Goal: Task Accomplishment & Management: Complete application form

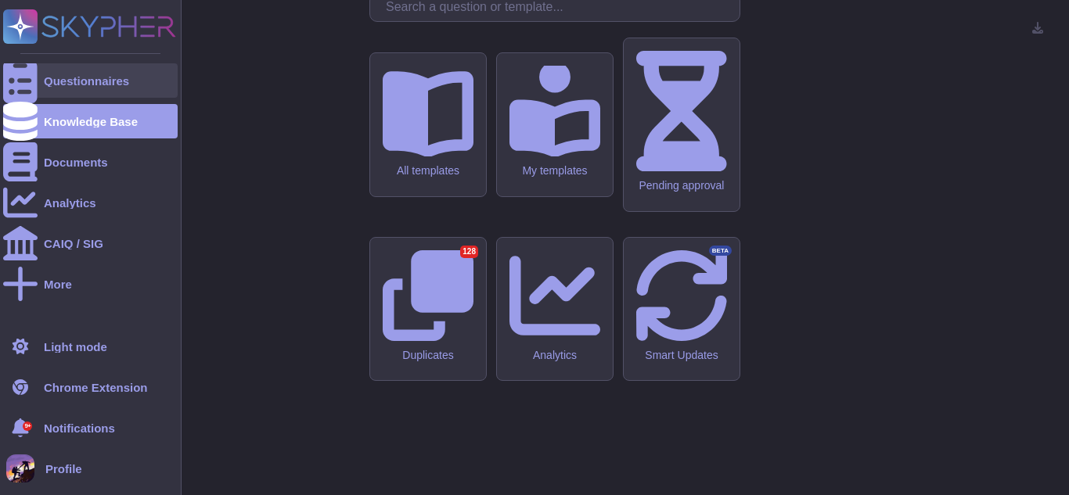
click at [24, 82] on icon at bounding box center [20, 81] width 34 height 46
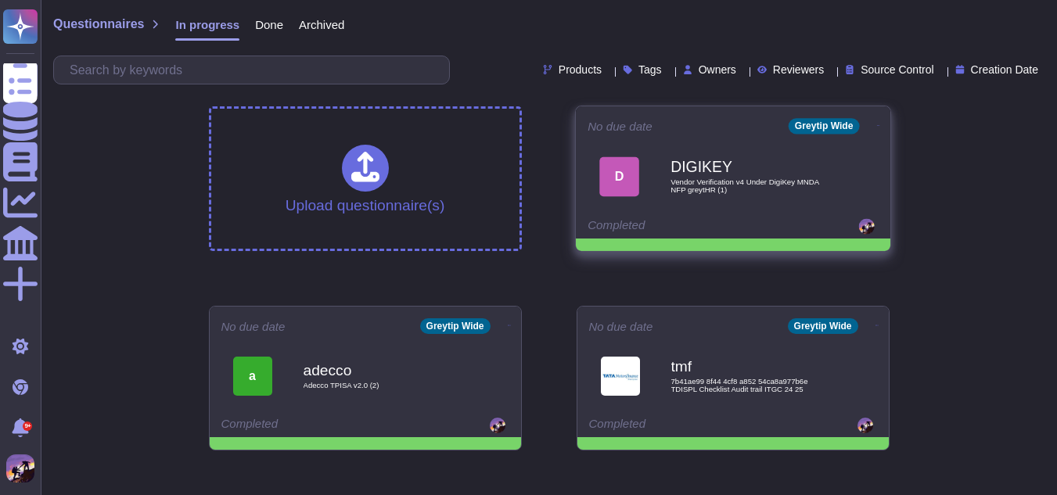
click at [610, 185] on div "D" at bounding box center [619, 177] width 40 height 40
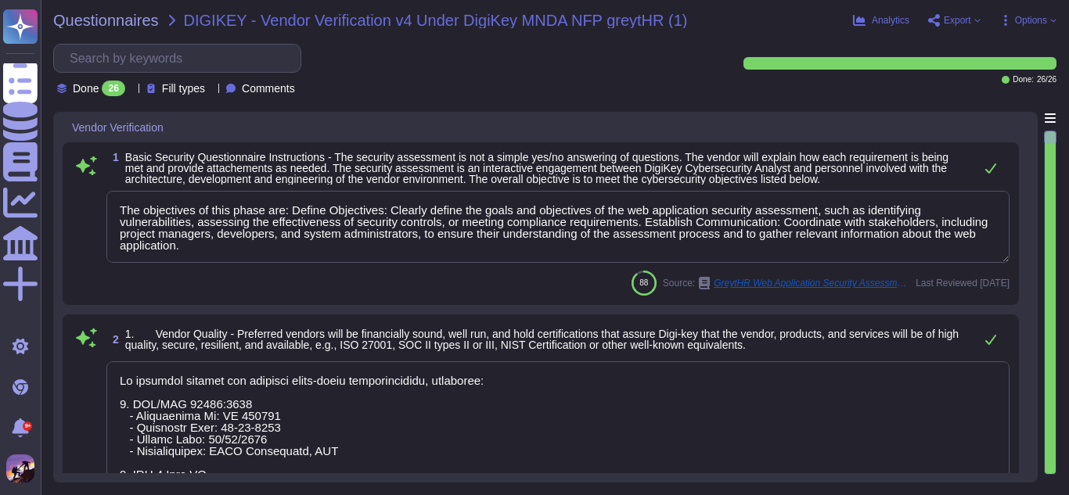
type textarea "The objectives of this phase are: Define Objectives: Clearly define the goals a…"
type textarea "We maintain current and relevant third-party certifications, including: 1. ISO/…"
type textarea "GreytHR is built In-house development is utilized for all software that runs on…"
type textarea "- We follow a secure software development lifecycle (SDLC) methodology that inc…"
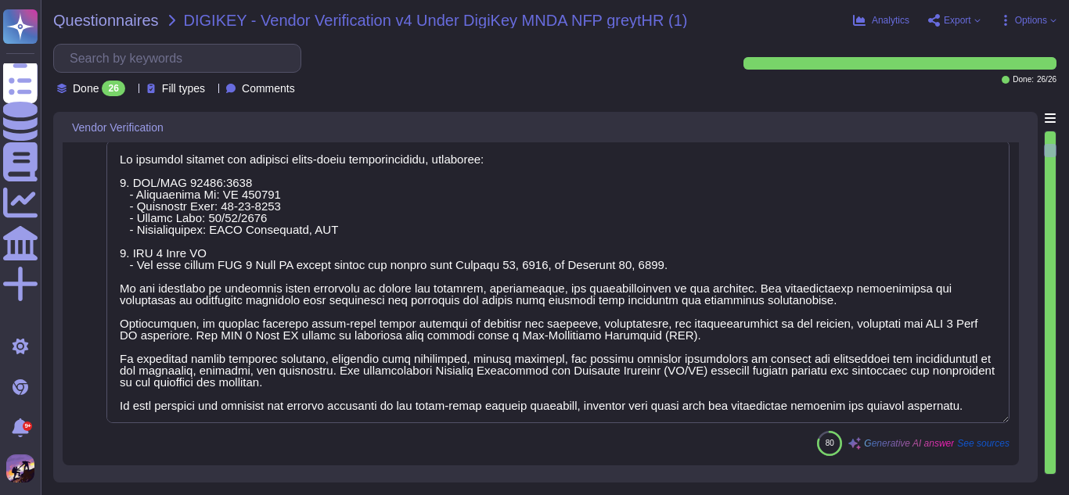
scroll to position [222, 0]
click at [754, 264] on textarea at bounding box center [557, 280] width 903 height 283
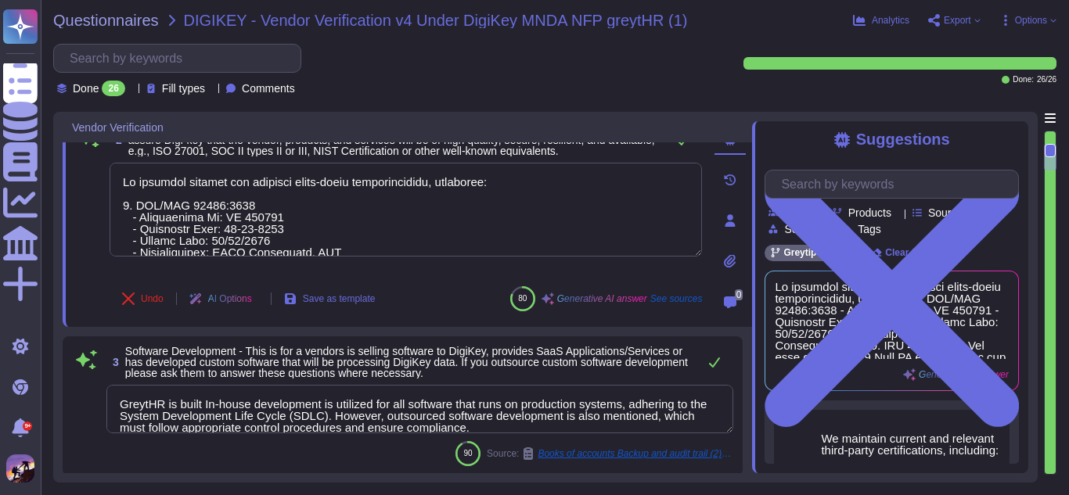
type textarea "GreytHR evaluates the security and privacy practices of these third parties who…"
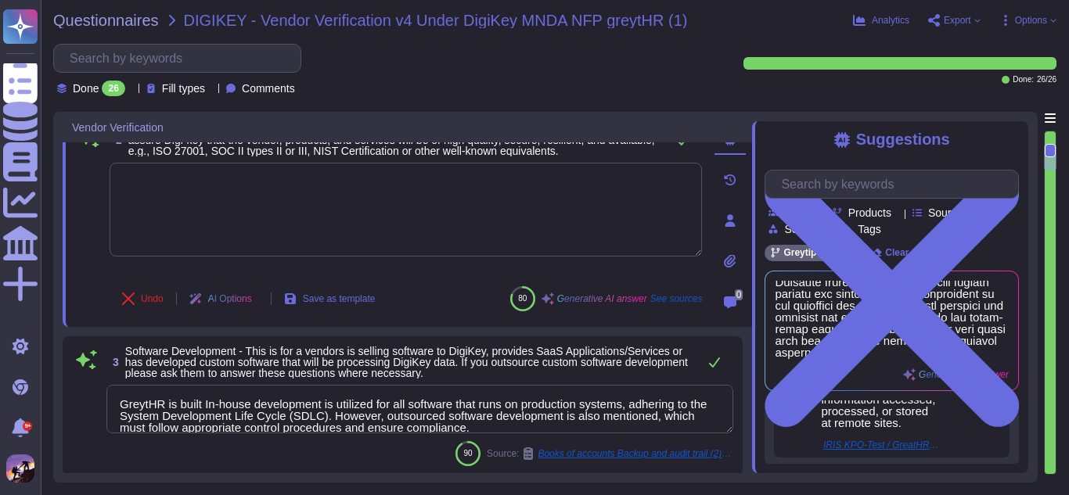
scroll to position [874, 0]
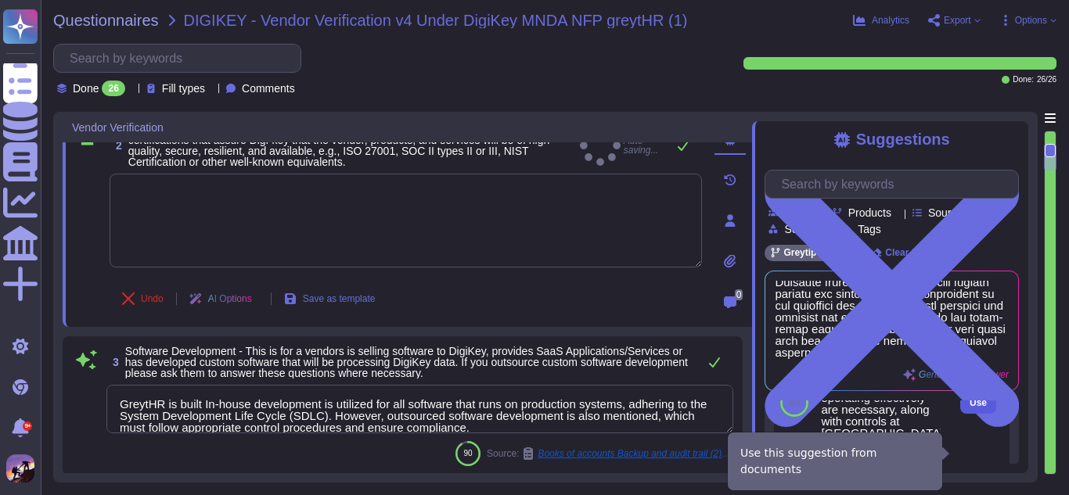
click at [960, 414] on button "Use" at bounding box center [978, 403] width 36 height 22
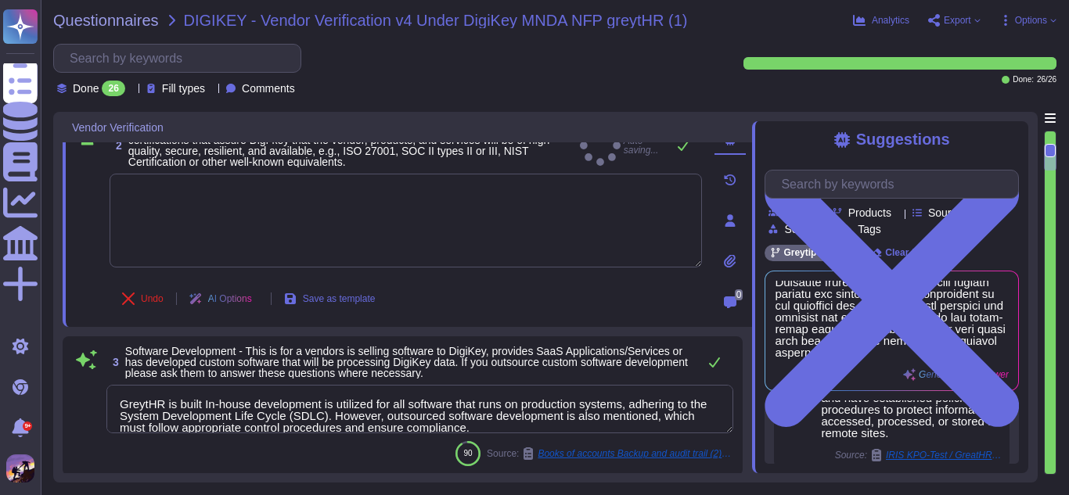
type textarea "The Description indicates that complementary subservice organization controls t…"
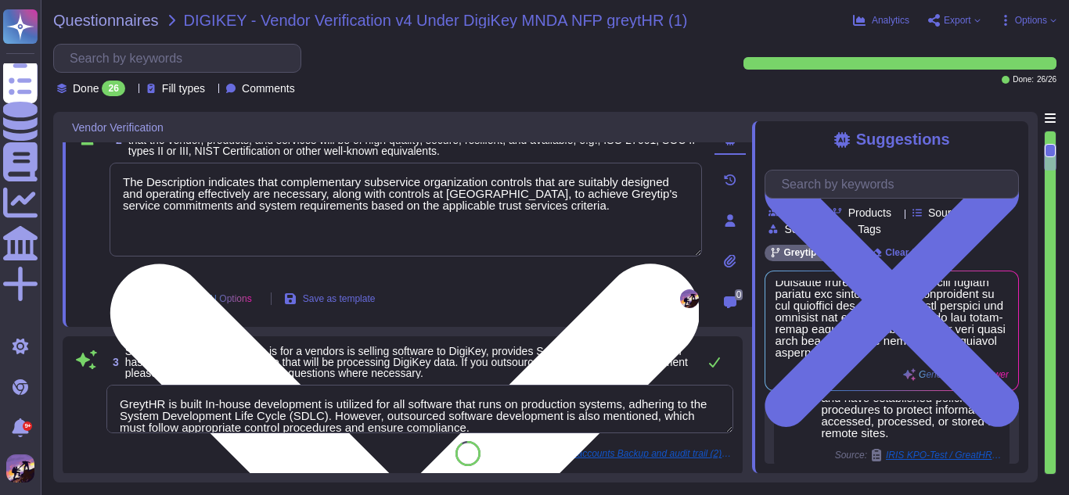
click at [569, 211] on textarea "The Description indicates that complementary subservice organization controls t…" at bounding box center [406, 210] width 592 height 94
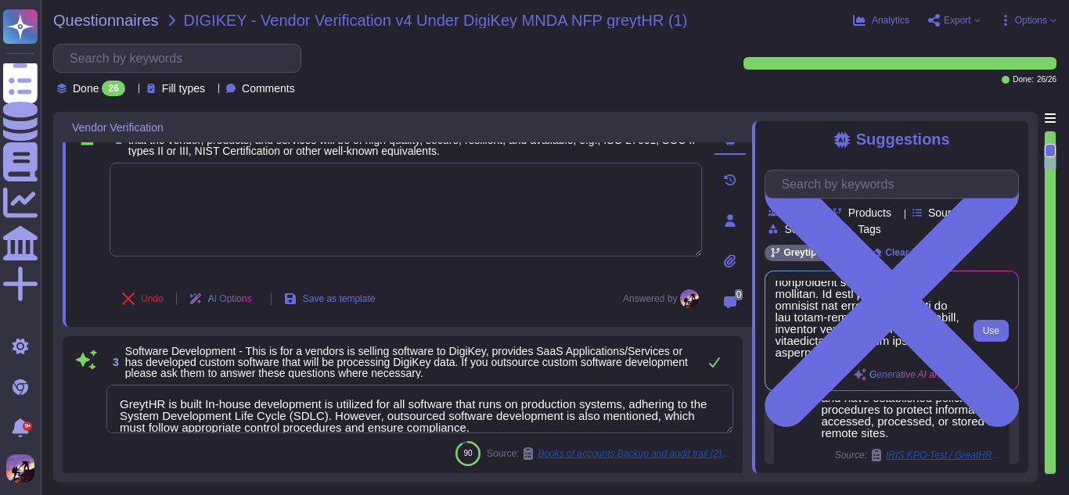
scroll to position [475, 0]
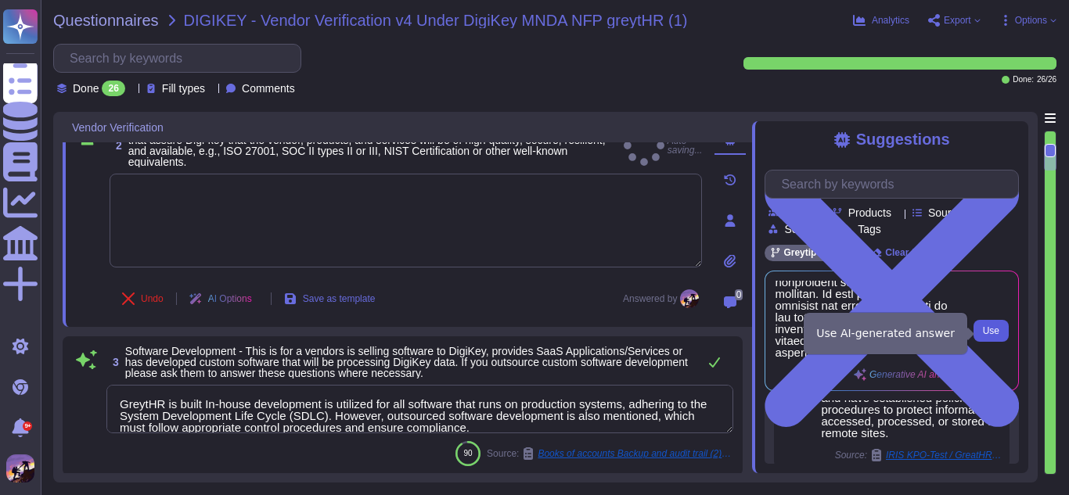
click at [981, 337] on button "Use" at bounding box center [990, 331] width 35 height 22
type textarea "We maintain current and relevant third-party certifications, including: 1. ISO/…"
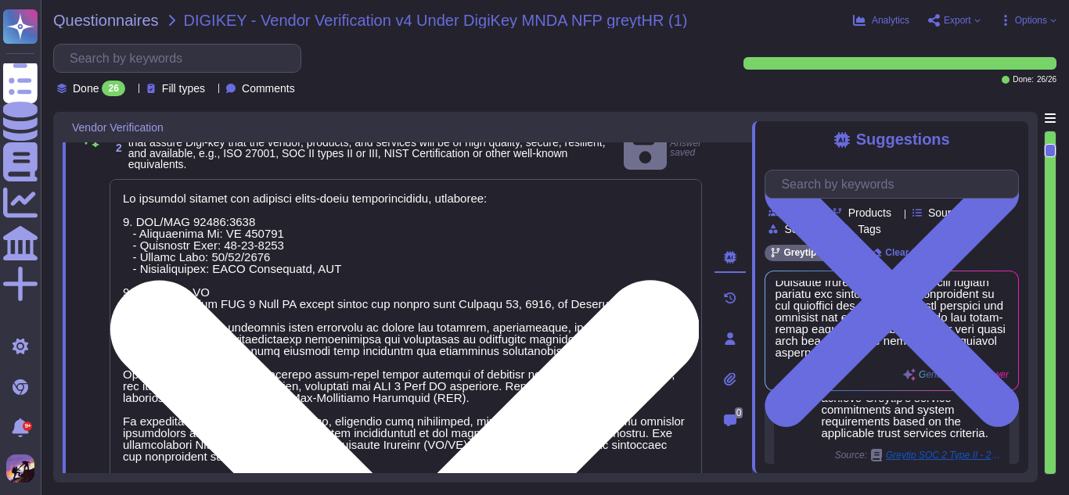
scroll to position [2, 0]
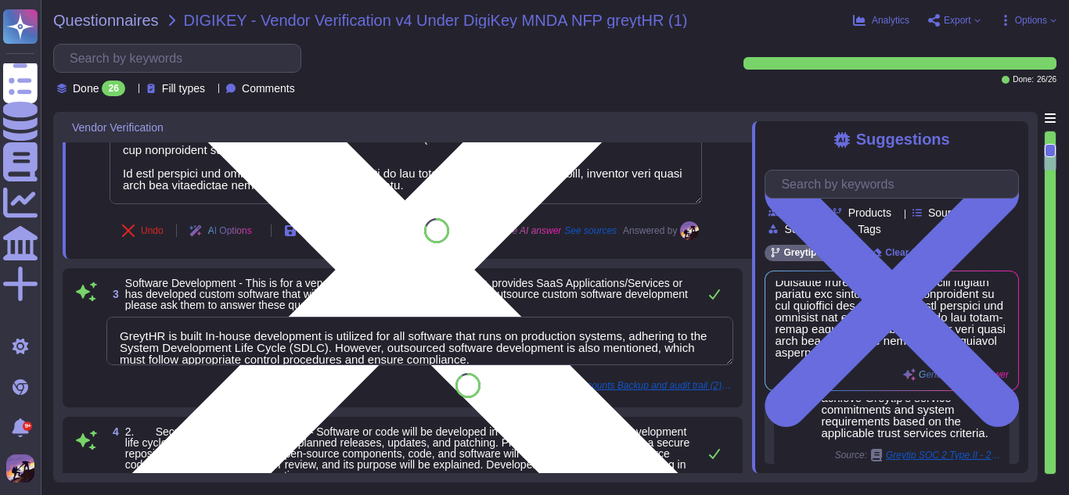
type textarea "GreytHR evaluates the security and privacy practices of these third parties who…"
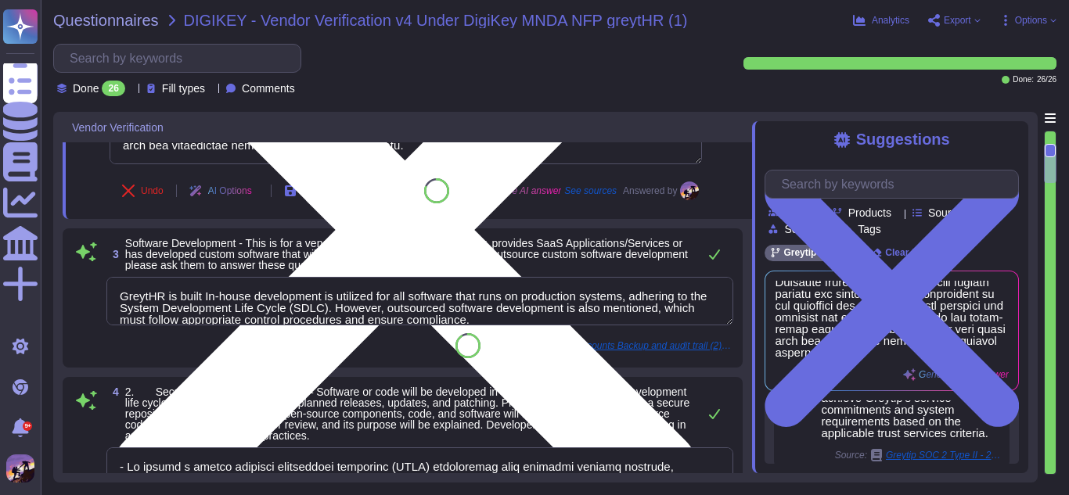
scroll to position [569, 0]
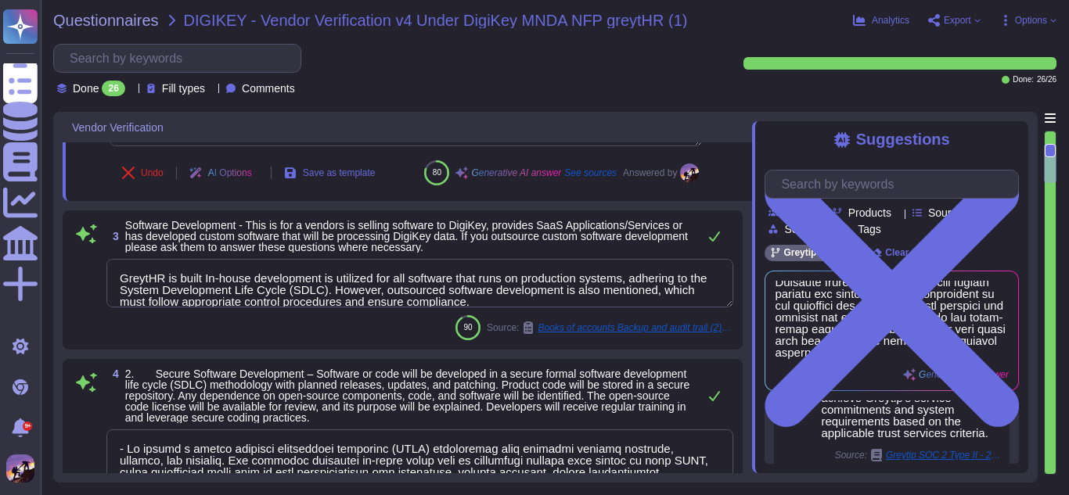
click at [488, 309] on div "3 Software Development - This is for a vendors is selling software to DigiKey, …" at bounding box center [402, 280] width 661 height 121
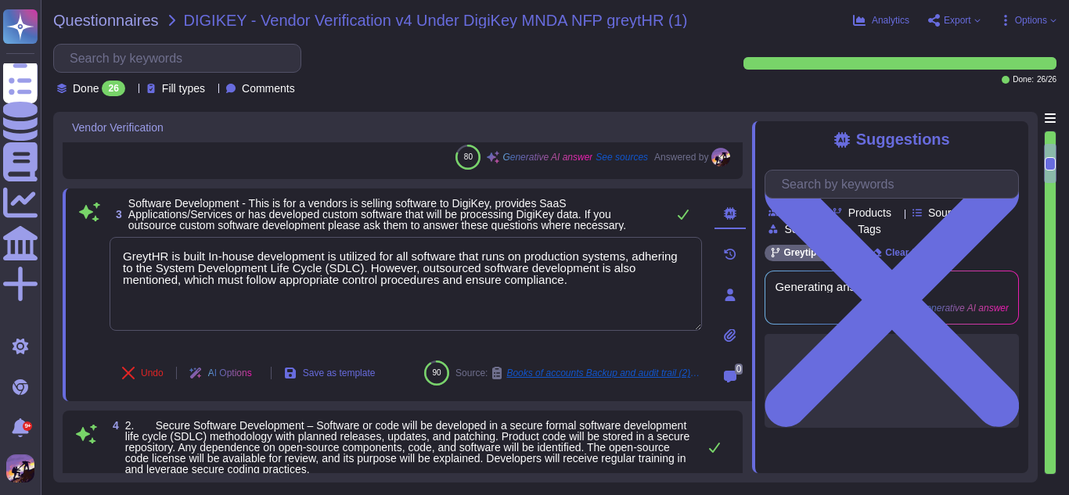
type textarea "GreytHR evaluates the security and privacy practices of these third parties who…"
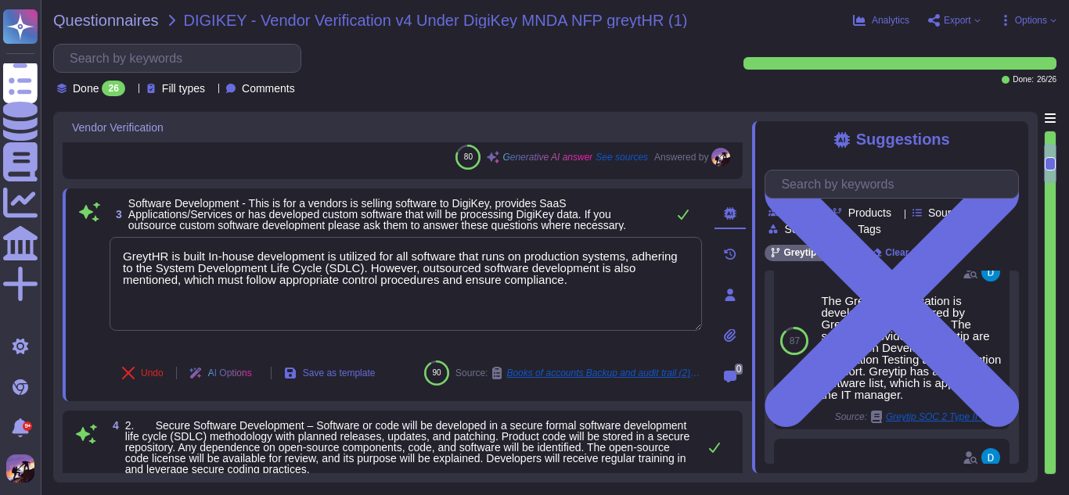
scroll to position [532, 0]
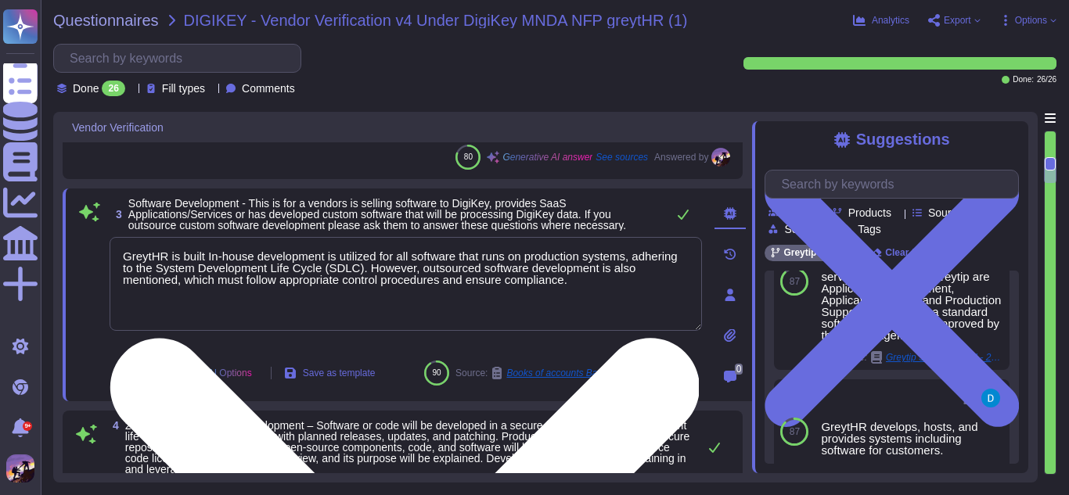
type textarea "We ensure that our solutions are based on a secure architecture by integrating …"
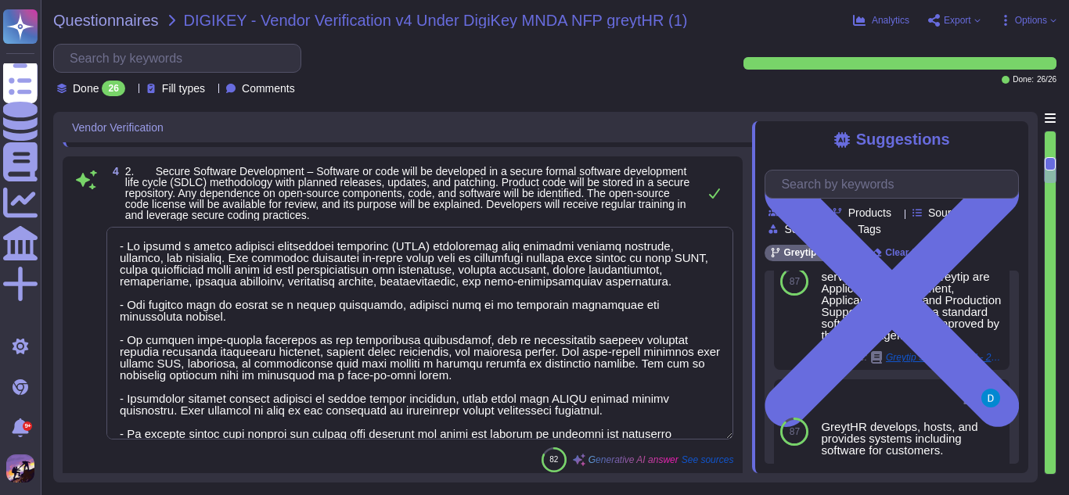
scroll to position [49, 0]
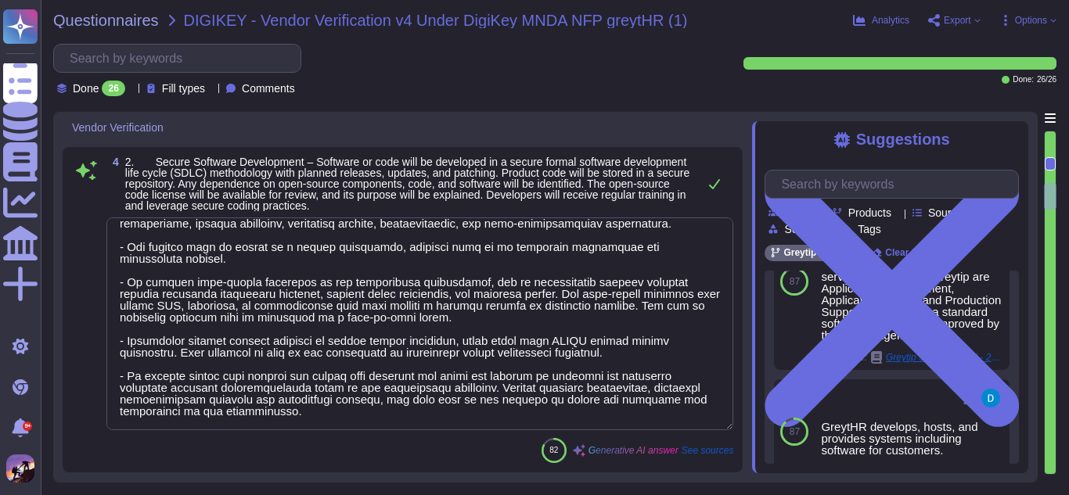
type textarea "Please refer to the Whitepaper on Amazon Security to get additional information…"
type textarea "GreytHR utilizes a robust cloud-based infrastructure hosted on Amazon Web Servi…"
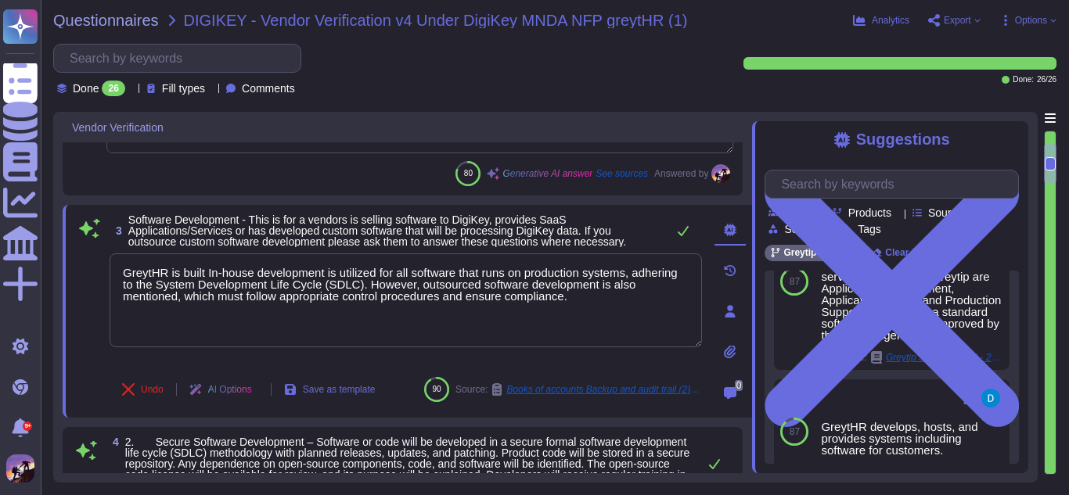
type textarea "We maintain current and relevant third-party certifications, including: 1. ISO/…"
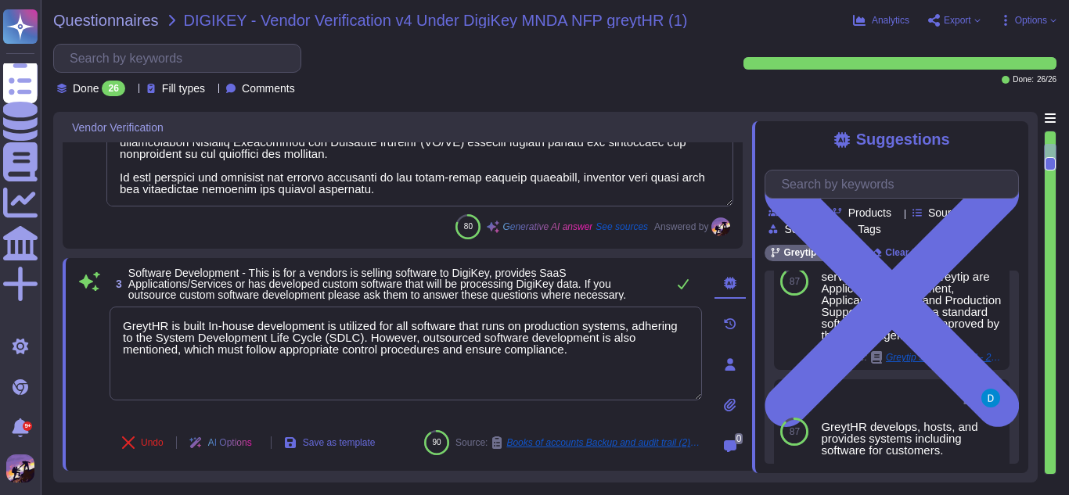
click at [932, 23] on icon at bounding box center [934, 20] width 13 height 13
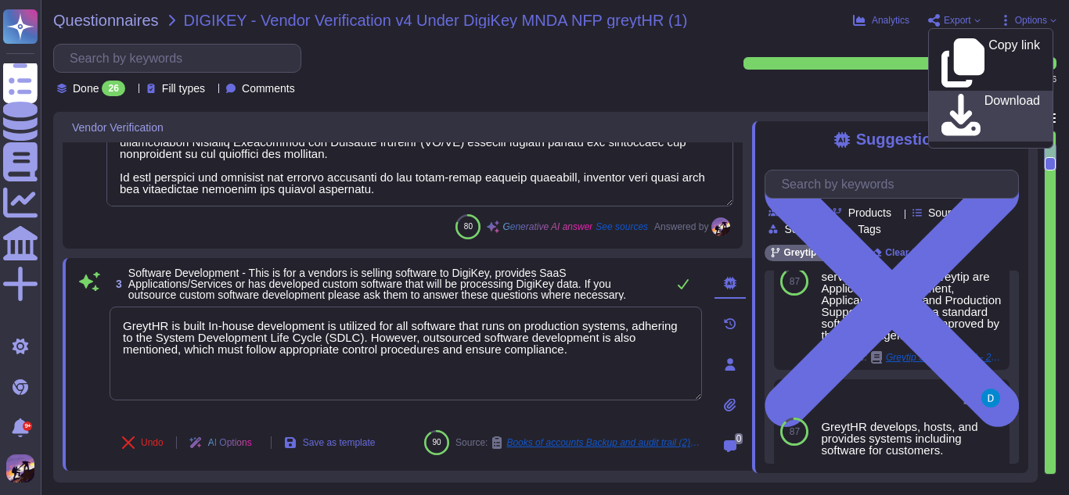
click at [953, 94] on icon at bounding box center [960, 116] width 39 height 45
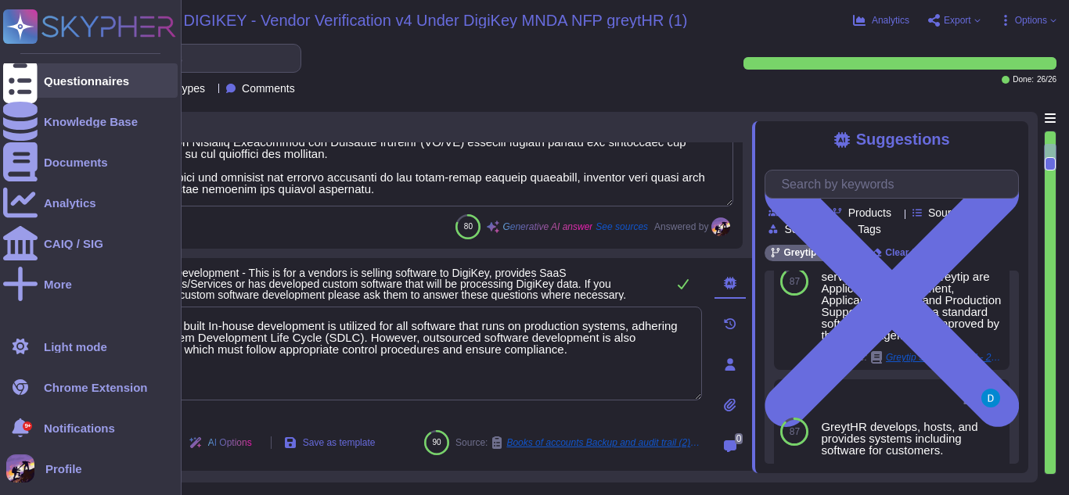
click at [52, 73] on div "Questionnaires" at bounding box center [90, 80] width 175 height 34
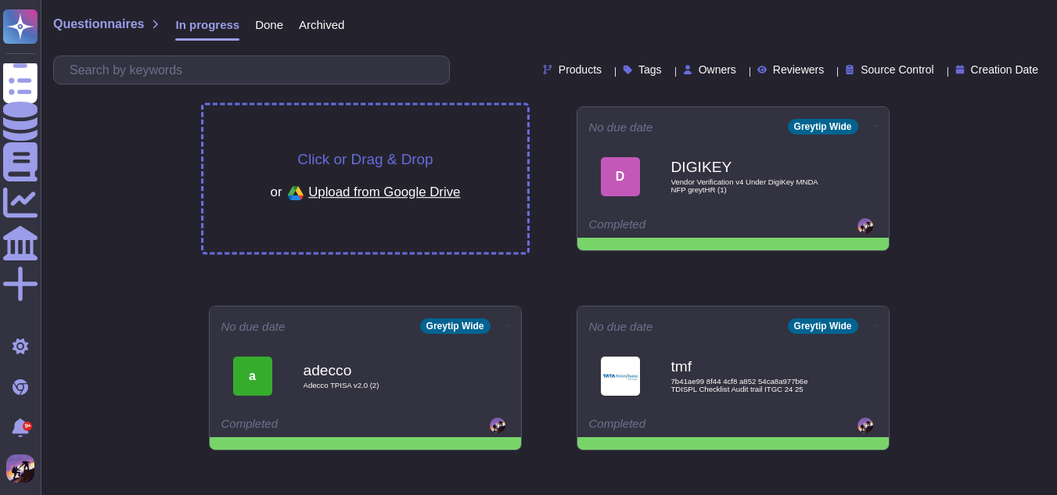
click at [453, 129] on div "Click or Drag & Drop or Upload from Google Drive" at bounding box center [365, 179] width 324 height 147
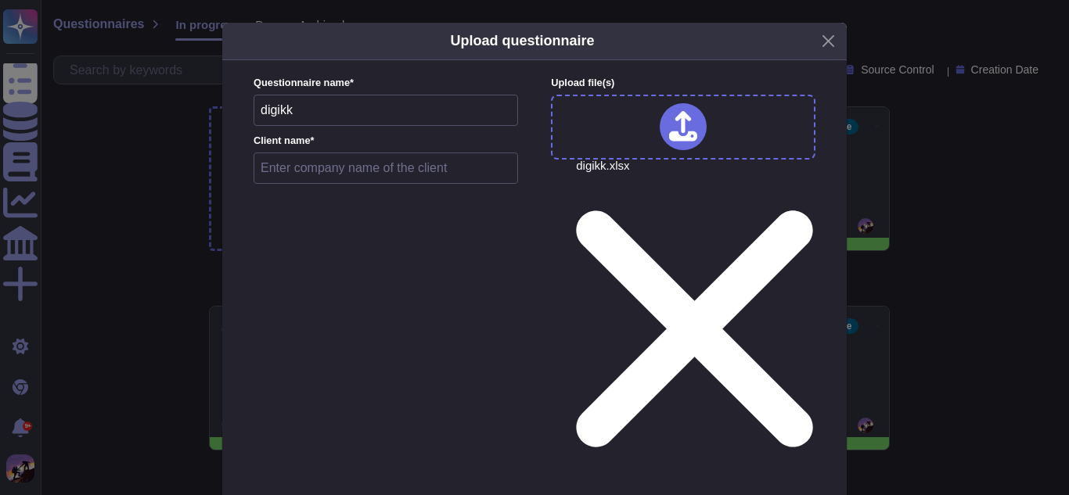
click at [327, 171] on input "text" at bounding box center [386, 168] width 265 height 31
type input "greytHR"
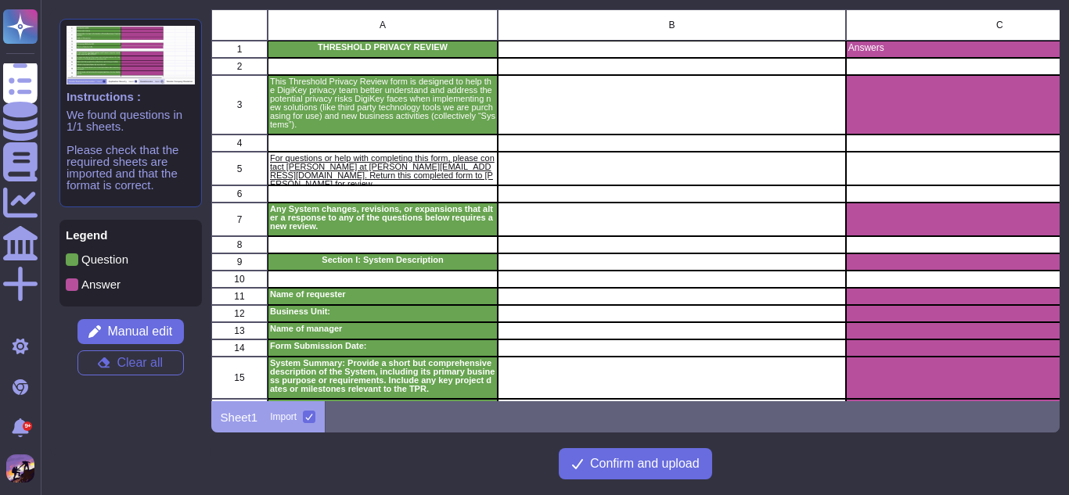
scroll to position [380, 837]
click at [567, 469] on button "Confirm and upload" at bounding box center [635, 463] width 153 height 31
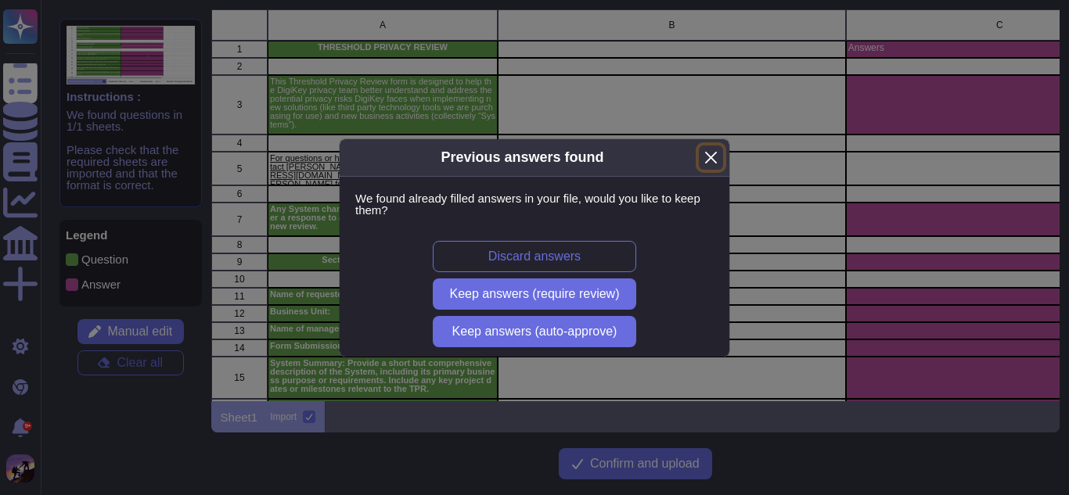
click at [703, 159] on button "Close" at bounding box center [711, 158] width 24 height 24
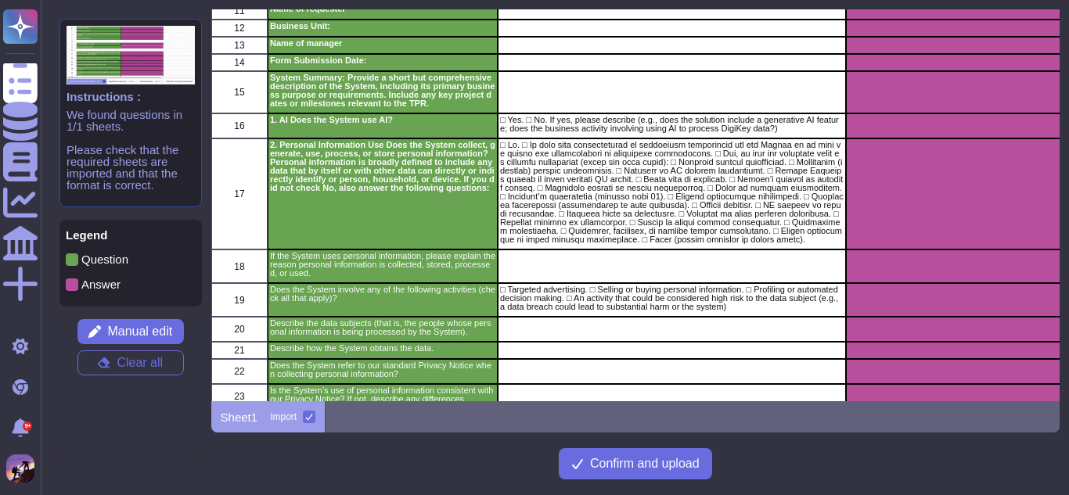
scroll to position [287, 0]
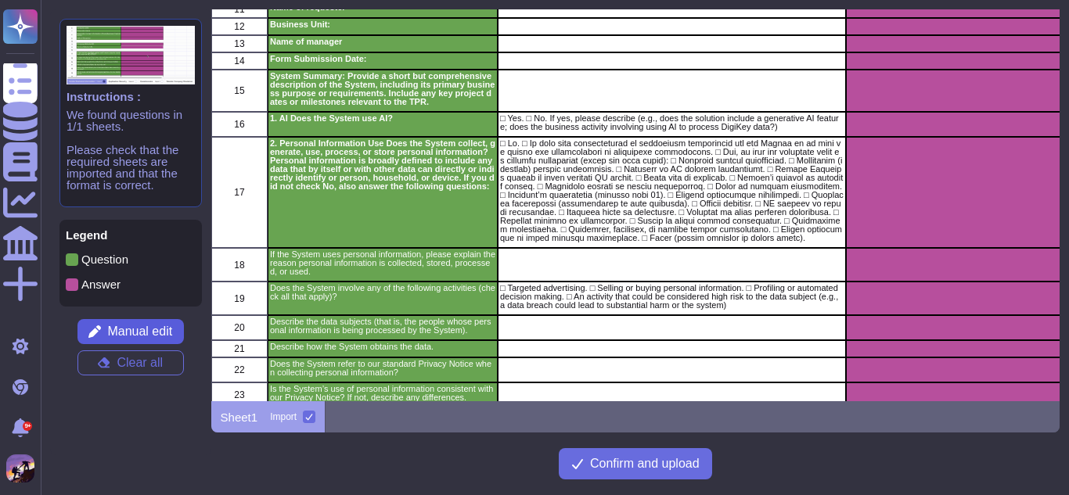
click at [139, 336] on span "Manual edit" at bounding box center [139, 332] width 65 height 13
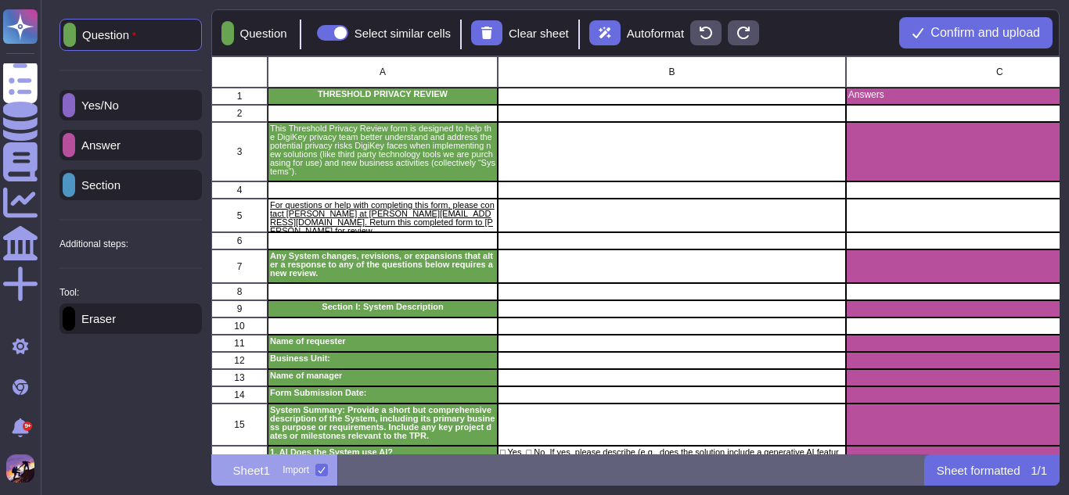
scroll to position [387, 837]
click at [121, 182] on p "Section" at bounding box center [97, 185] width 45 height 12
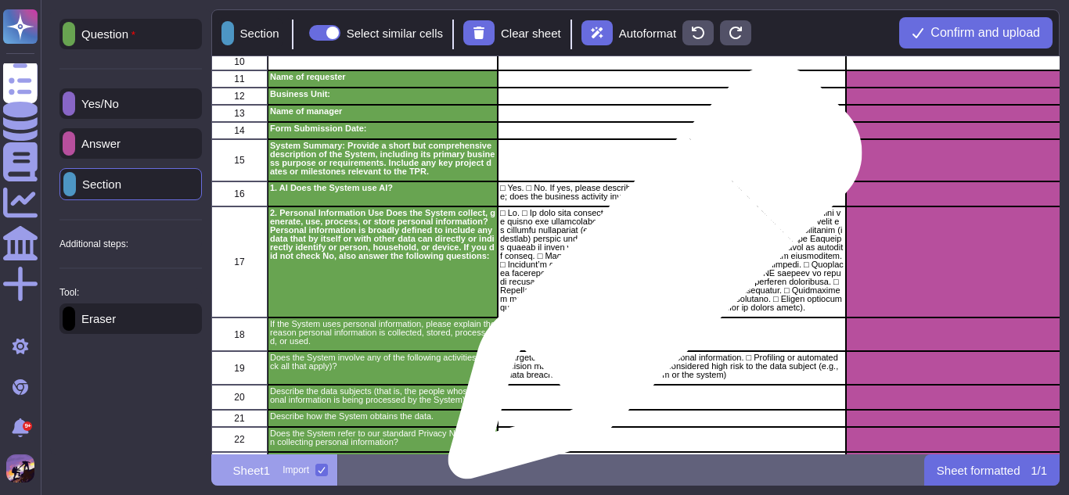
scroll to position [265, 0]
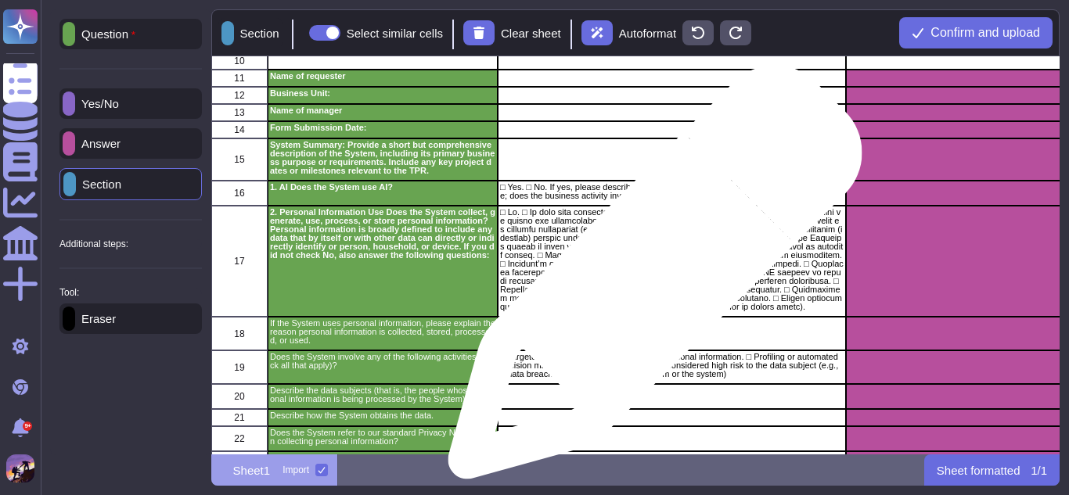
click at [649, 280] on p "grid" at bounding box center [672, 259] width 344 height 103
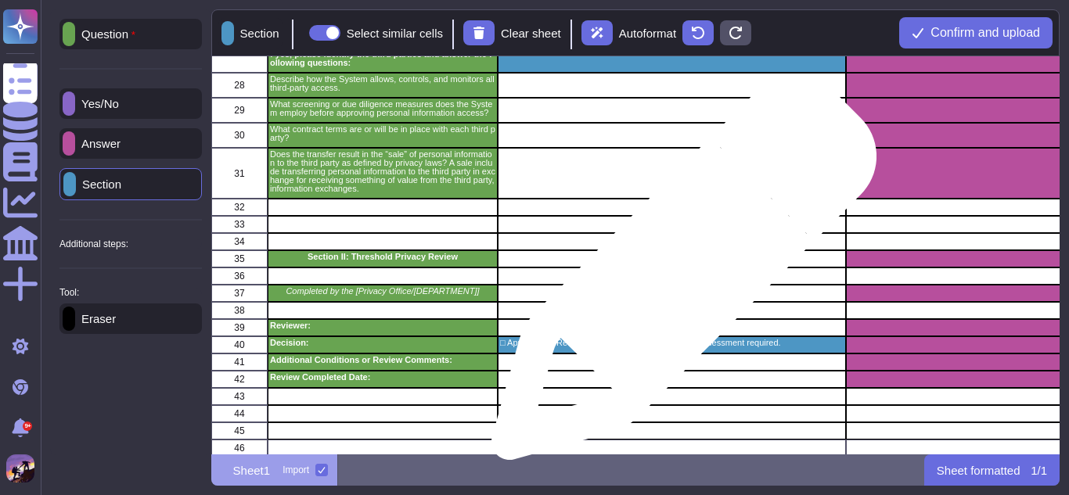
scroll to position [844, 0]
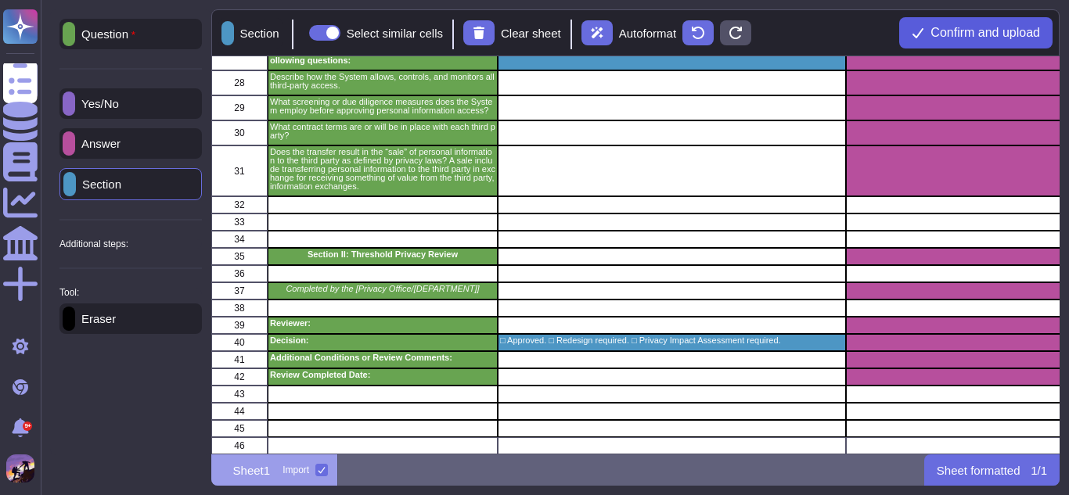
click at [1000, 31] on span "Confirm and upload" at bounding box center [985, 33] width 110 height 13
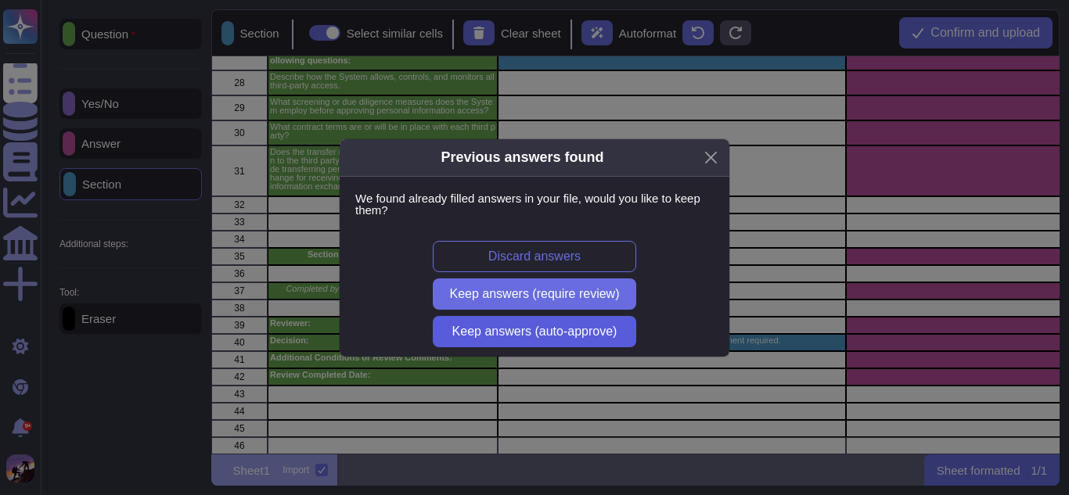
click at [543, 326] on span "Keep answers (auto-approve)" at bounding box center [534, 332] width 165 height 13
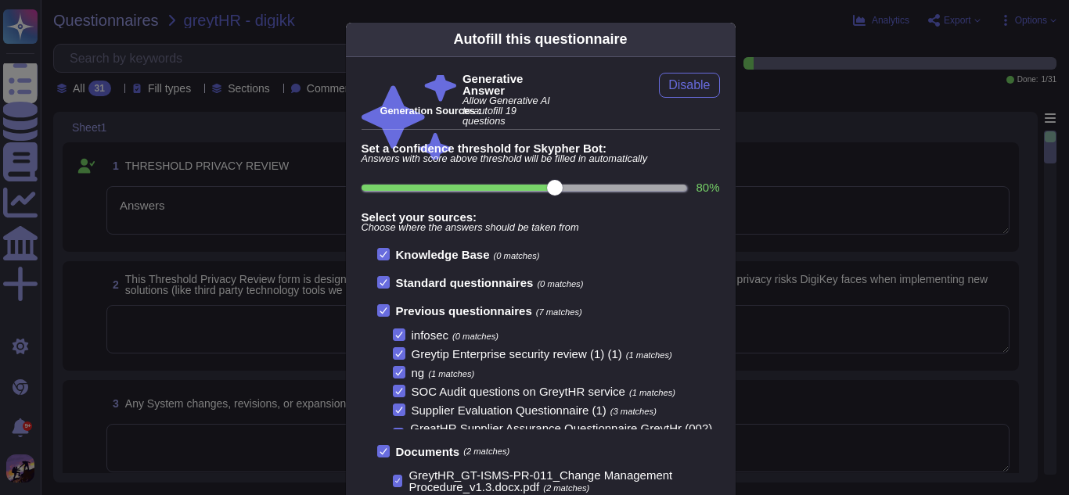
type textarea "Answers"
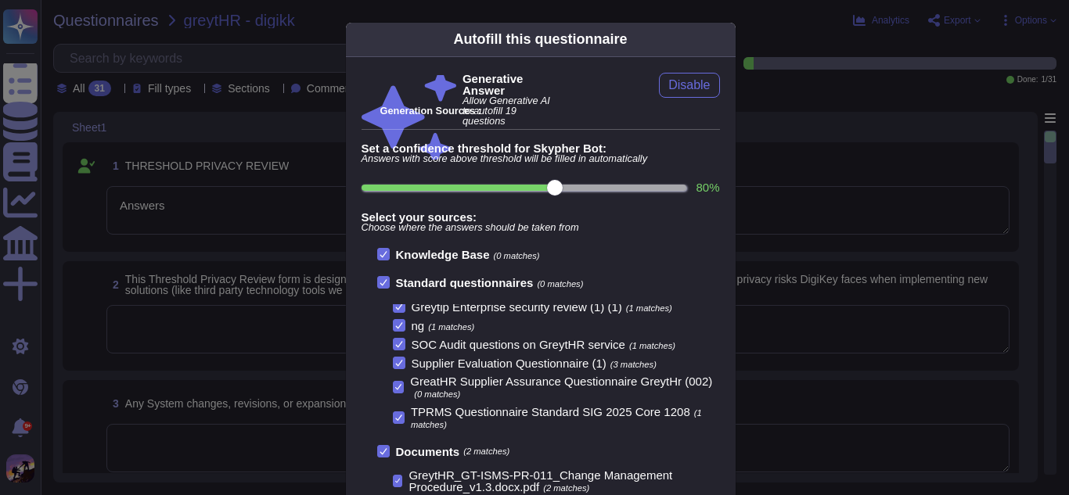
scroll to position [92, 0]
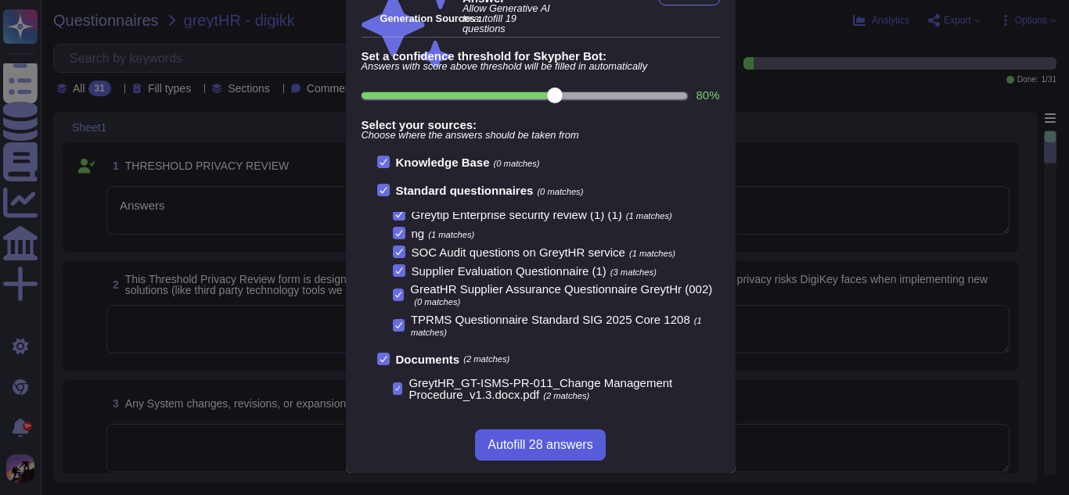
click at [515, 448] on span "Autofill 28 answers" at bounding box center [540, 445] width 105 height 13
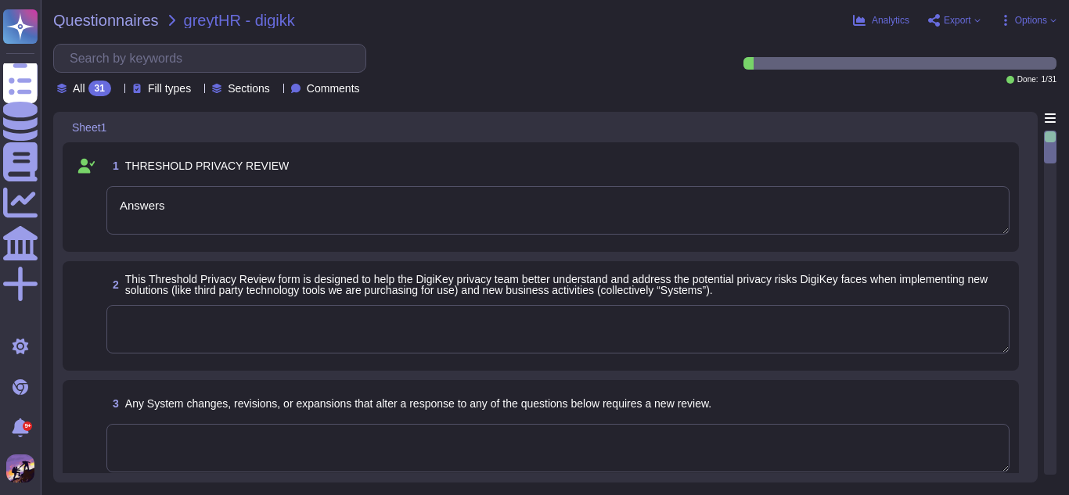
type textarea "There is a minimum of two levels of review prior to Change Requests being appro…"
type textarea "Once a Change Request is submitted, a review process begins."
type textarea "System Description: - Name: GreytHR - Type: Cloud-based Human Resource Manageme…"
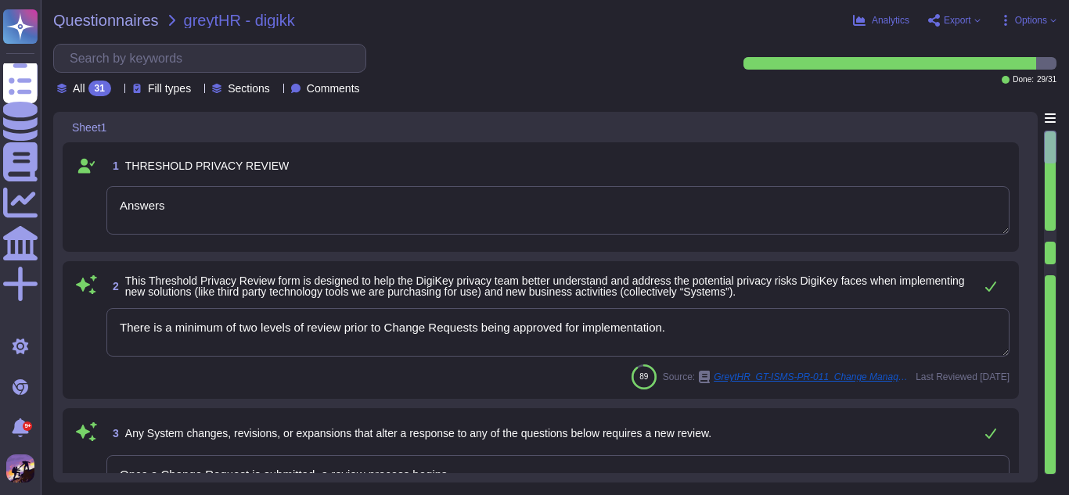
scroll to position [218, 0]
